Goal: Transaction & Acquisition: Purchase product/service

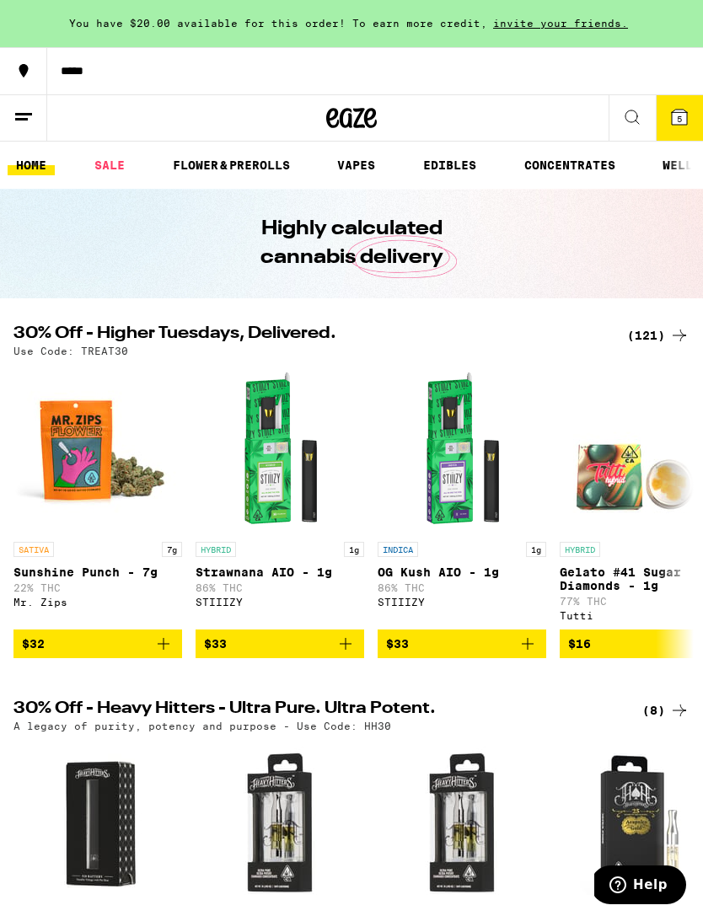
click at [674, 113] on icon at bounding box center [679, 117] width 15 height 15
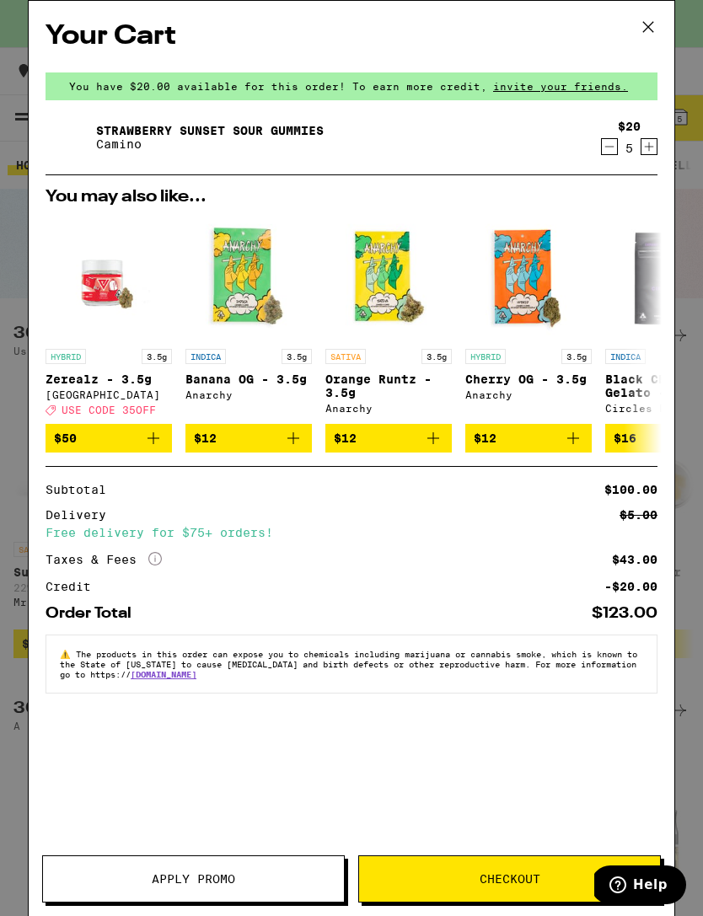
click at [8, 622] on div "Your Cart You have $20.00 available for this order! To earn more credit, invite…" at bounding box center [351, 458] width 703 height 916
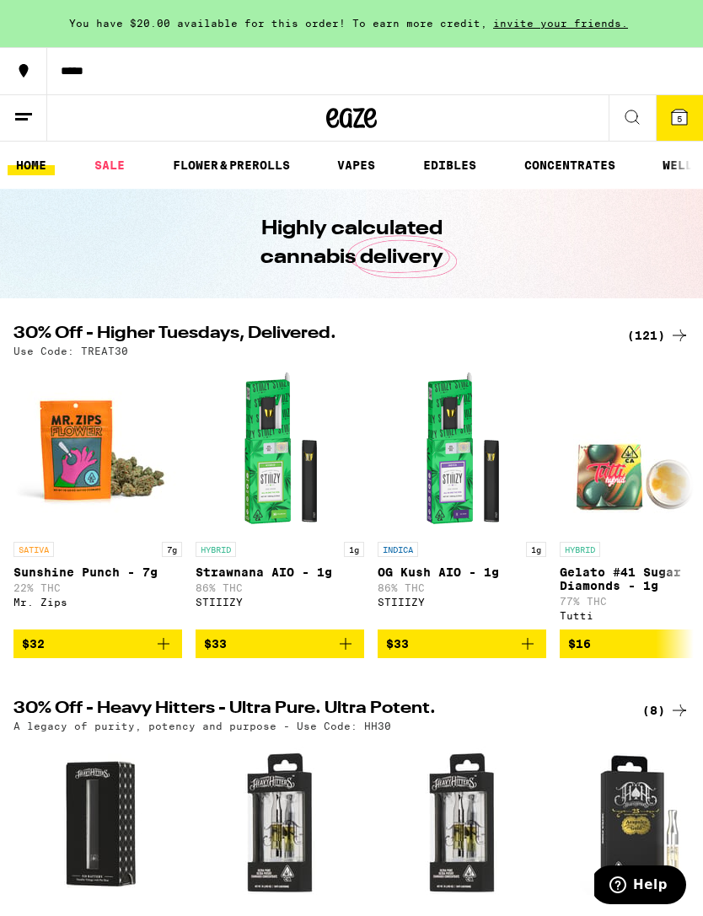
click at [8, 620] on div "SATIVA 7g Sunshine Punch - 7g 22% THC Mr. Zips $32 HYBRID 1g Strawnana AIO - 1g…" at bounding box center [351, 511] width 703 height 293
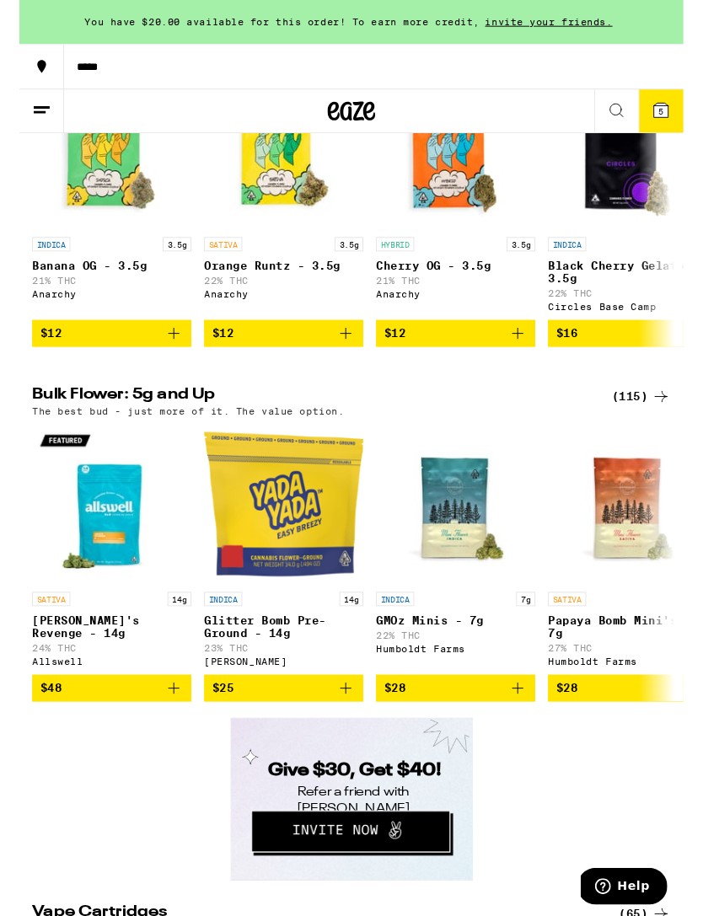
scroll to position [1816, 0]
click at [243, 615] on img "Open page for Glitter Bomb Pre-Ground - 14g from Yada Yada" at bounding box center [280, 533] width 169 height 169
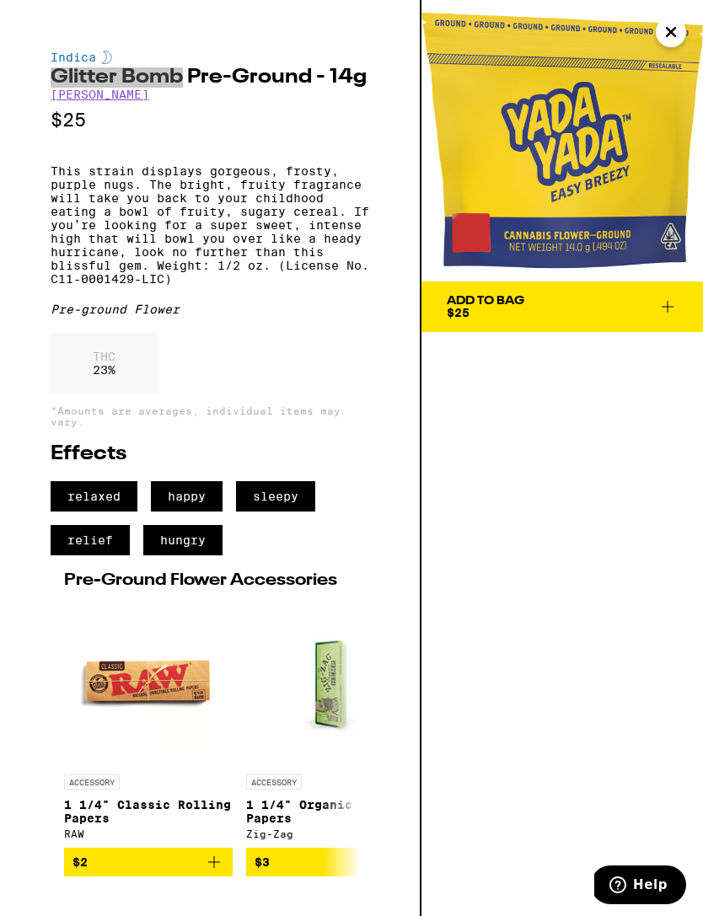
scroll to position [930, 0]
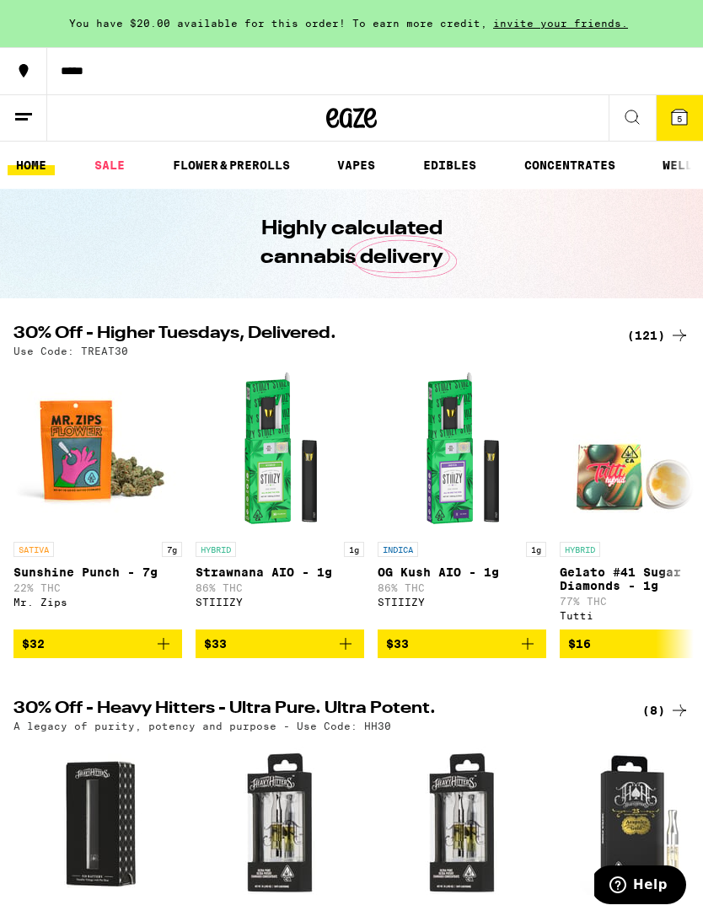
click at [94, 352] on p "Use Code: TREAT30" at bounding box center [70, 351] width 115 height 11
